Goal: Navigation & Orientation: Find specific page/section

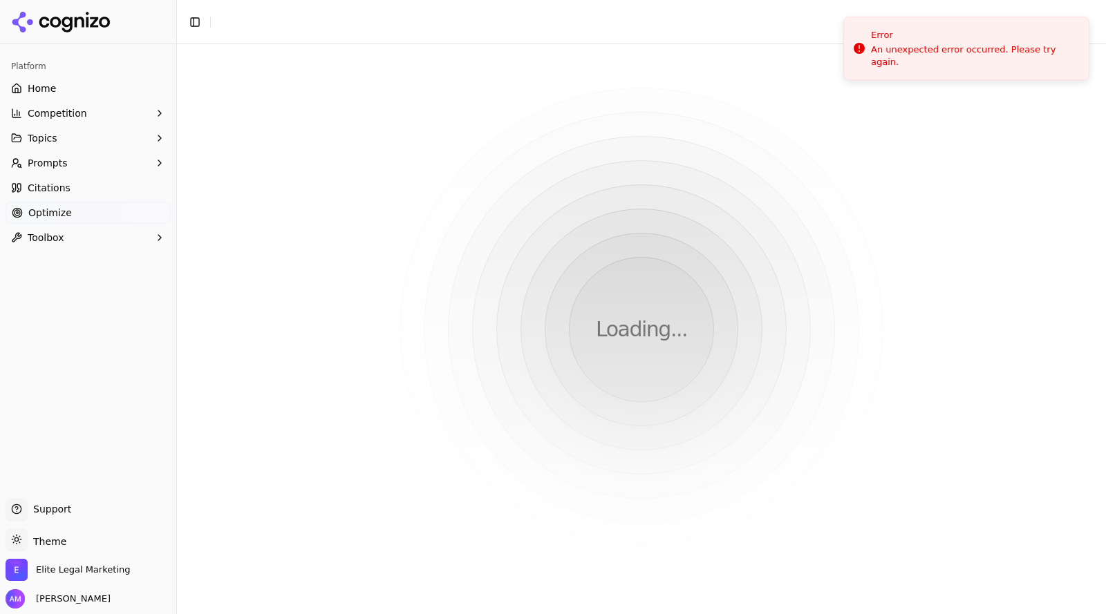
click at [48, 95] on span "Home" at bounding box center [42, 89] width 28 height 14
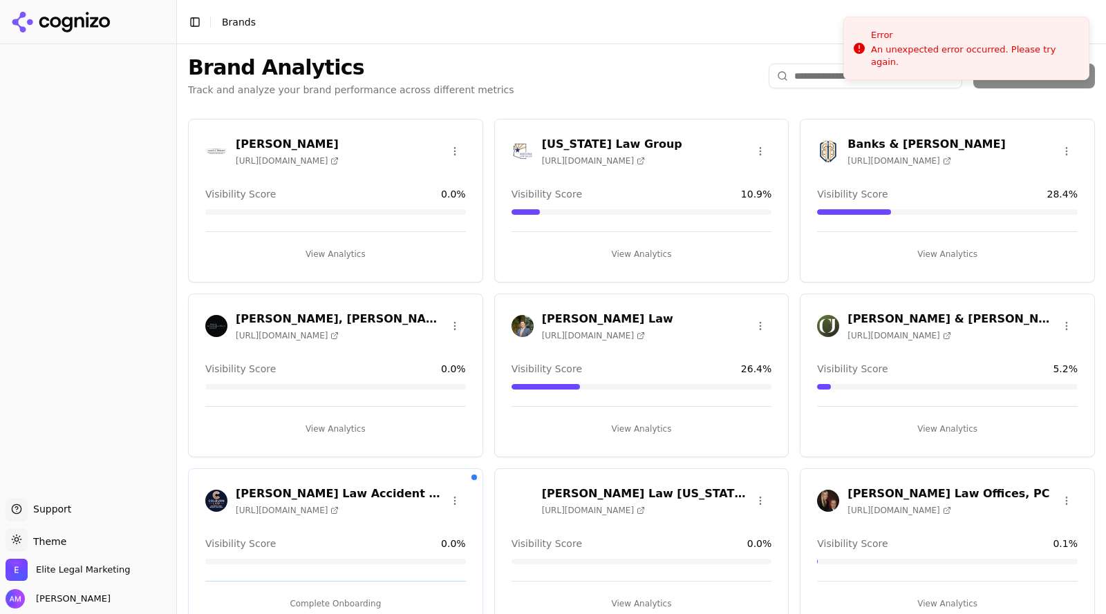
click at [883, 158] on span "[URL][DOMAIN_NAME]" at bounding box center [898, 161] width 103 height 11
click at [950, 255] on button "View Analytics" at bounding box center [947, 254] width 261 height 22
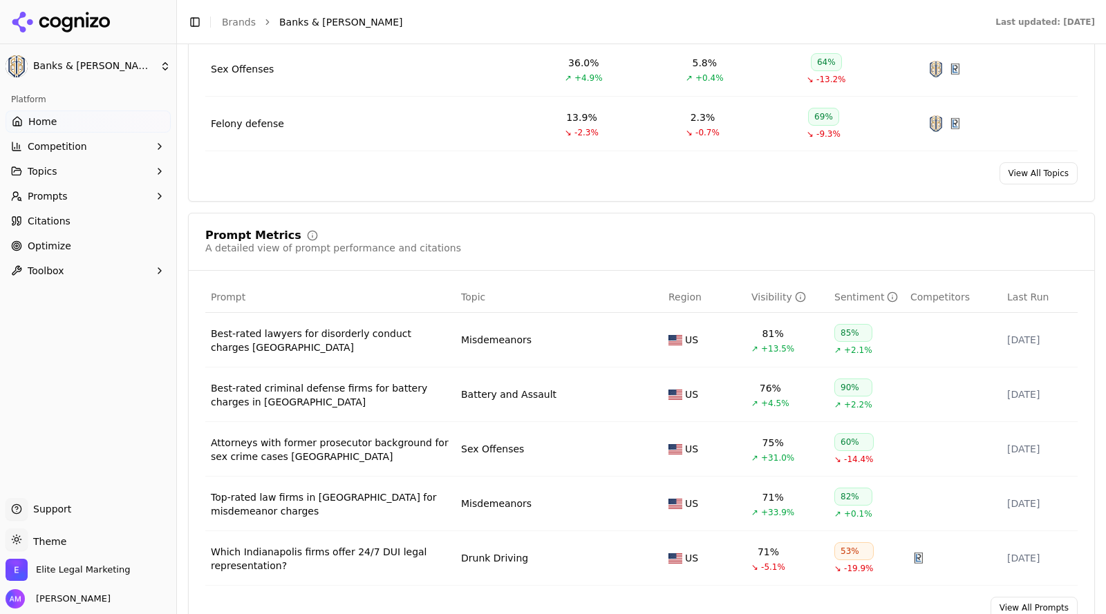
scroll to position [895, 0]
